Goal: Task Accomplishment & Management: Use online tool/utility

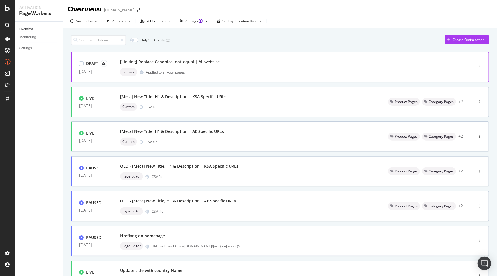
click at [237, 71] on div "Replace Applied to all your pages" at bounding box center [284, 72] width 329 height 8
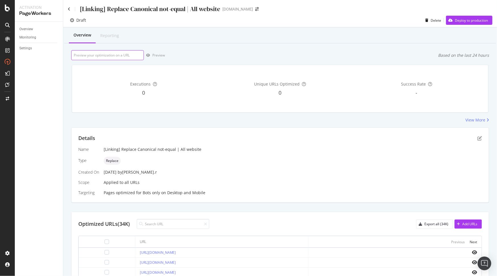
click at [105, 55] on input "url" at bounding box center [107, 55] width 73 height 10
paste input "https://www.sephora.me/ae-ar/brands/%D8%A3%D9%81%D9%8A%D8%AF%D8%A7/AVEDA?refine…"
type input "https://www.sephora.me/ae-ar/brands/%D8%A3%D9%81%D9%8A%D8%AF%D8%A7/AVEDA?refine…"
click at [159, 52] on div "Preview" at bounding box center [154, 55] width 21 height 9
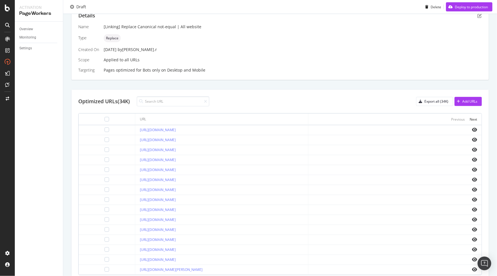
scroll to position [153, 0]
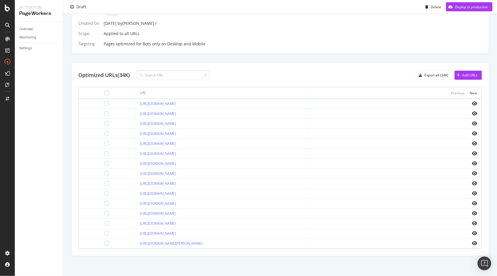
drag, startPoint x: 86, startPoint y: 100, endPoint x: 94, endPoint y: 100, distance: 7.7
click at [105, 101] on div at bounding box center [107, 103] width 5 height 5
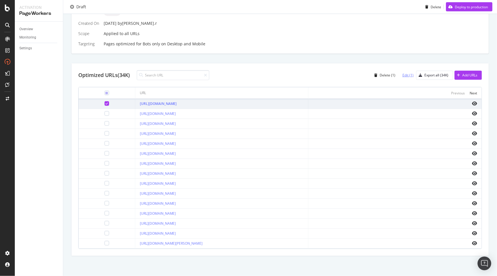
click at [404, 73] on div "Edit (1)" at bounding box center [408, 75] width 11 height 5
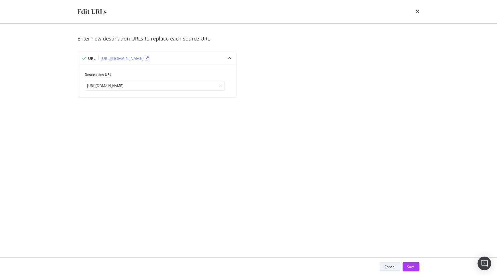
click at [384, 267] on button "Cancel" at bounding box center [390, 266] width 21 height 9
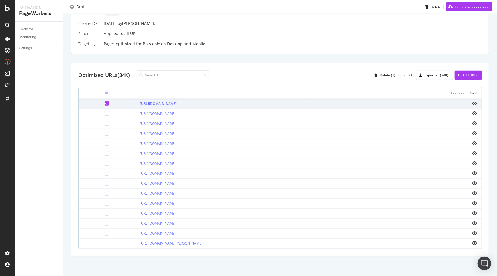
click at [105, 102] on icon at bounding box center [106, 103] width 3 height 3
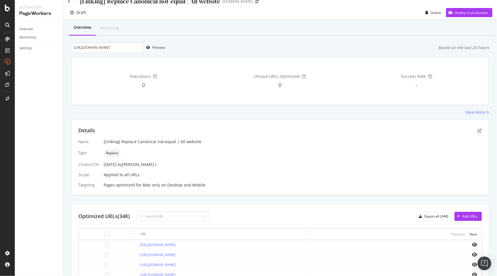
scroll to position [0, 0]
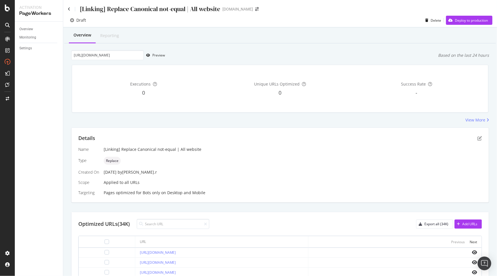
drag, startPoint x: 105, startPoint y: 173, endPoint x: 160, endPoint y: 172, distance: 54.4
click at [160, 172] on div "25 Aug. 2025 by arthur.r" at bounding box center [293, 172] width 378 height 6
drag, startPoint x: 140, startPoint y: 180, endPoint x: 123, endPoint y: 182, distance: 17.9
click at [131, 182] on div "Name [Linking] Replace Canonical not-equal | All website Type Replace Created O…" at bounding box center [280, 170] width 404 height 49
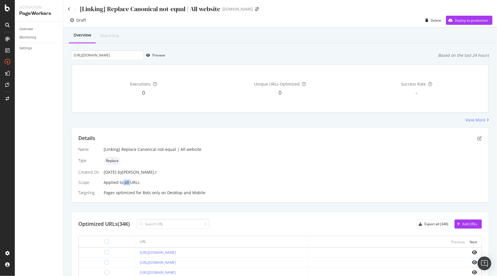
click at [122, 182] on div "Name [Linking] Replace Canonical not-equal | All website Type Replace Created O…" at bounding box center [280, 170] width 404 height 49
click at [145, 181] on div "Name [Linking] Replace Canonical not-equal | All website Type Replace Created O…" at bounding box center [280, 170] width 404 height 49
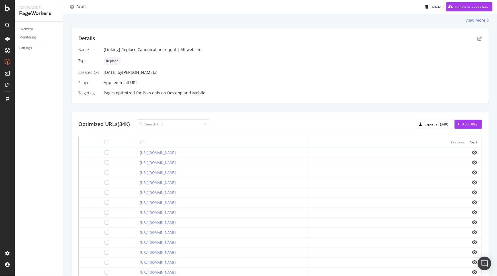
scroll to position [129, 0]
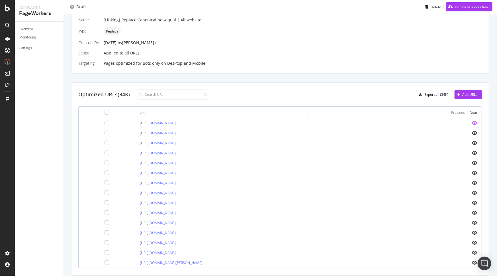
click at [472, 122] on icon "eye" at bounding box center [474, 123] width 5 height 5
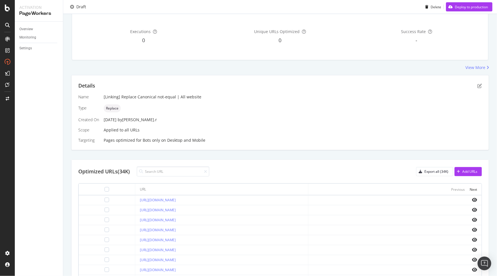
scroll to position [0, 0]
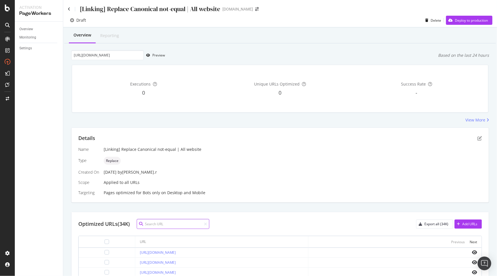
click at [173, 223] on input at bounding box center [173, 224] width 73 height 10
paste input "[URL][DOMAIN_NAME]"
type input "https://www.sephora.me/bh-en/brands/"
click at [70, 8] on icon at bounding box center [69, 9] width 3 height 4
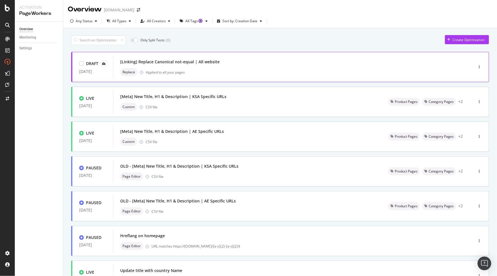
click at [264, 69] on div "Replace Applied to all your pages" at bounding box center [284, 72] width 329 height 8
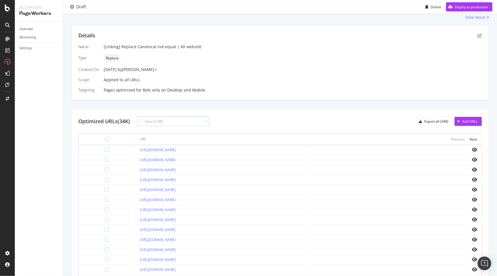
scroll to position [103, 0]
click at [303, 104] on div "Details Name [Linking] Replace Canonical not-equal | All website Type Replace C…" at bounding box center [280, 162] width 418 height 277
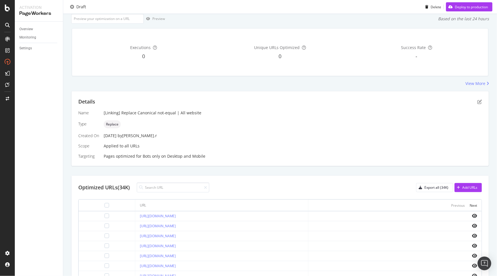
scroll to position [0, 0]
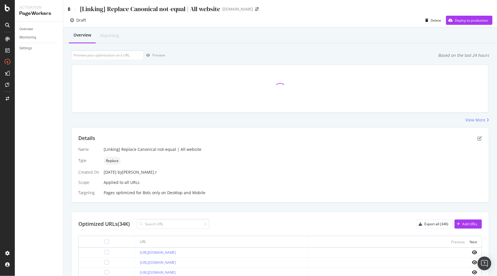
drag, startPoint x: 68, startPoint y: 8, endPoint x: 60, endPoint y: 11, distance: 8.2
click at [68, 8] on icon at bounding box center [69, 9] width 3 height 4
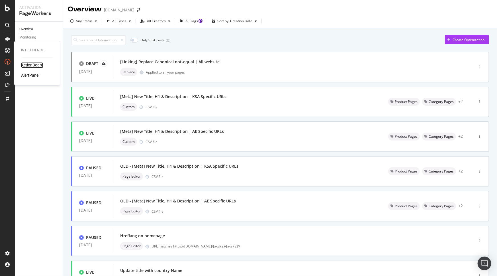
click at [34, 65] on div "ActionBoard" at bounding box center [32, 65] width 22 height 6
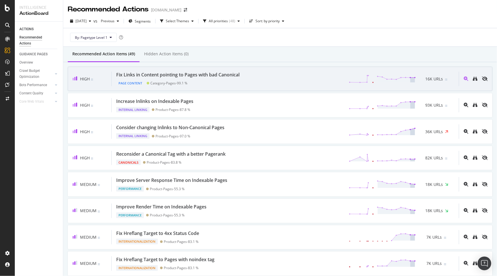
click at [221, 75] on div "Fix Links in Content pointing to Pages with bad Canonical" at bounding box center [177, 75] width 123 height 7
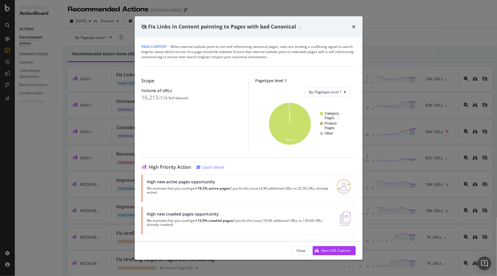
click at [343, 243] on div "Close Open URL Explorer" at bounding box center [249, 250] width 228 height 18
click at [343, 250] on div "Open URL Explorer" at bounding box center [336, 250] width 30 height 5
click at [351, 26] on div "Fix Links in Content pointing to Pages with bad Canonical" at bounding box center [249, 26] width 214 height 7
click at [353, 26] on icon "times" at bounding box center [353, 27] width 3 height 5
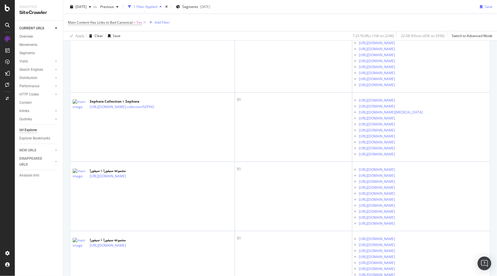
scroll to position [103, 0]
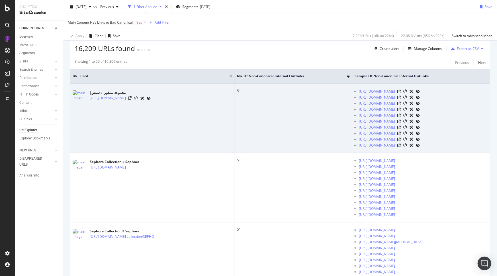
drag, startPoint x: 329, startPoint y: 88, endPoint x: 356, endPoint y: 101, distance: 30.2
click at [359, 94] on li "[URL][DOMAIN_NAME]" at bounding box center [423, 91] width 129 height 6
copy link "[URL][DOMAIN_NAME]"
click at [256, 105] on td "51" at bounding box center [293, 118] width 117 height 69
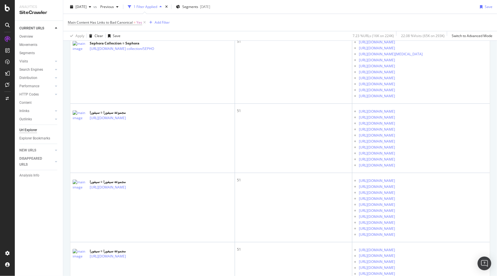
scroll to position [337, 0]
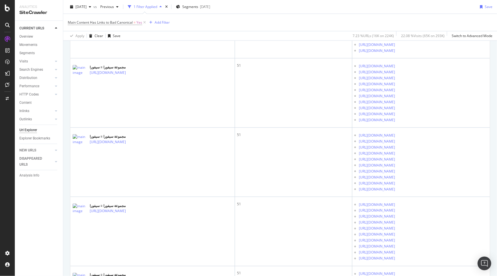
drag, startPoint x: 87, startPoint y: 142, endPoint x: 145, endPoint y: 165, distance: 61.8
drag, startPoint x: 146, startPoint y: 176, endPoint x: 145, endPoint y: 171, distance: 4.7
drag, startPoint x: 87, startPoint y: 141, endPoint x: 106, endPoint y: 142, distance: 18.6
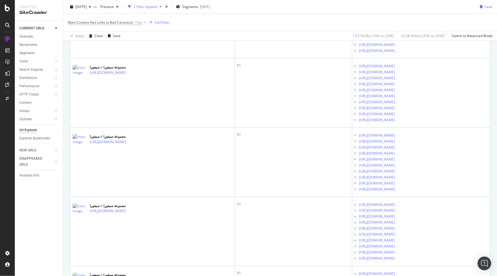
drag, startPoint x: 121, startPoint y: 168, endPoint x: 127, endPoint y: 163, distance: 7.1
drag, startPoint x: 184, startPoint y: 141, endPoint x: 88, endPoint y: 142, distance: 95.5
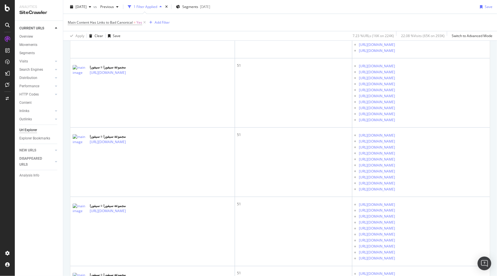
copy link "[URL][DOMAIN_NAME]"
